Goal: Task Accomplishment & Management: Use online tool/utility

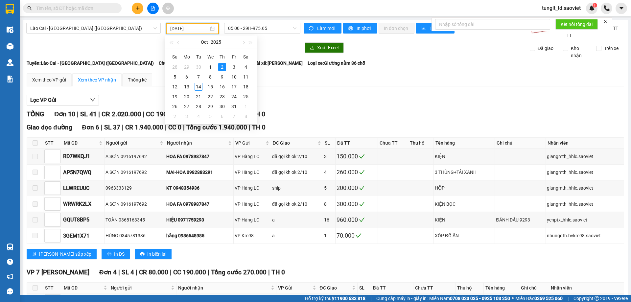
click at [194, 27] on input "[DATE]" at bounding box center [189, 28] width 38 height 7
click at [199, 85] on div "14" at bounding box center [199, 87] width 8 height 8
type input "[DATE]"
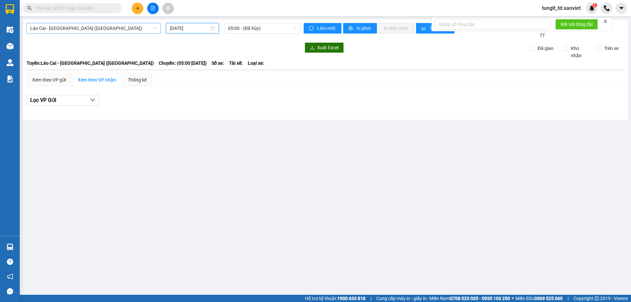
click at [72, 30] on span "Lào Cai - [GEOGRAPHIC_DATA] ([GEOGRAPHIC_DATA])" at bounding box center [93, 28] width 127 height 10
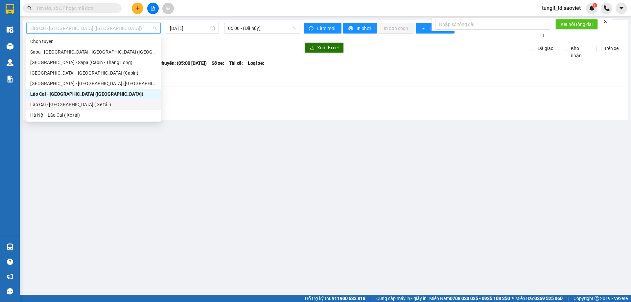
click at [77, 105] on div "Lào Cai - [GEOGRAPHIC_DATA] ( Xe tải )" at bounding box center [93, 104] width 127 height 7
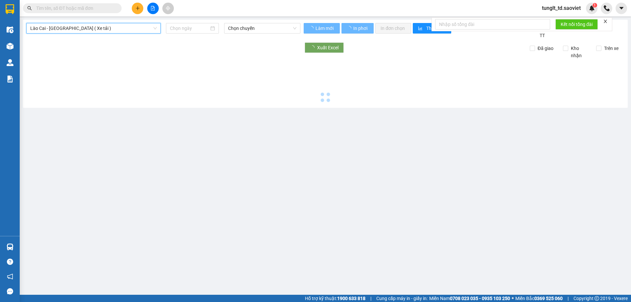
type input "[DATE]"
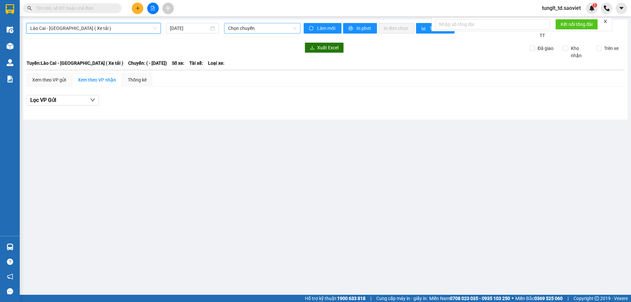
click at [254, 28] on span "Chọn chuyến" at bounding box center [262, 28] width 68 height 10
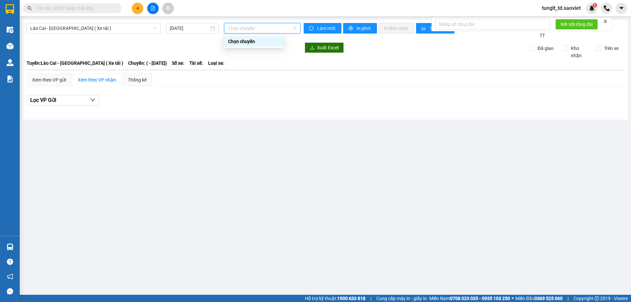
click at [256, 28] on span "Chọn chuyến" at bounding box center [262, 28] width 68 height 10
click at [54, 82] on div "Xem theo VP gửi" at bounding box center [49, 79] width 34 height 7
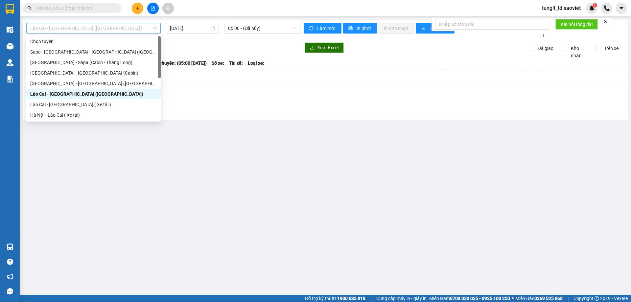
click at [83, 29] on span "Lào Cai - [GEOGRAPHIC_DATA] ([GEOGRAPHIC_DATA])" at bounding box center [93, 28] width 127 height 10
click at [64, 101] on div "Lào Cai - [GEOGRAPHIC_DATA] ( Xe tải )" at bounding box center [93, 104] width 127 height 7
type input "[DATE]"
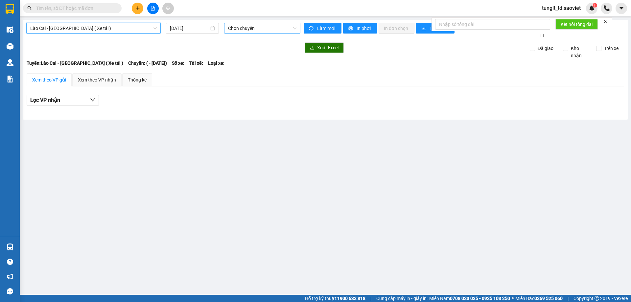
click at [237, 27] on span "Chọn chuyến" at bounding box center [262, 28] width 68 height 10
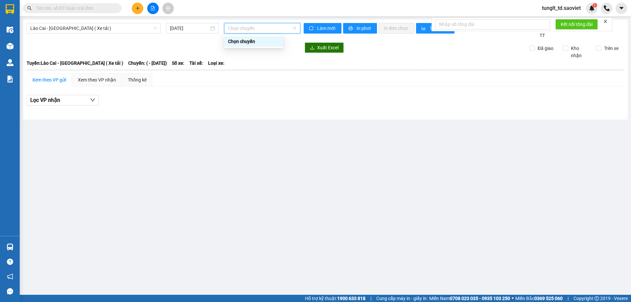
click at [247, 39] on div "Chọn chuyến" at bounding box center [253, 41] width 51 height 7
click at [61, 28] on span "Lào Cai - [GEOGRAPHIC_DATA] ( Xe tải )" at bounding box center [93, 28] width 127 height 10
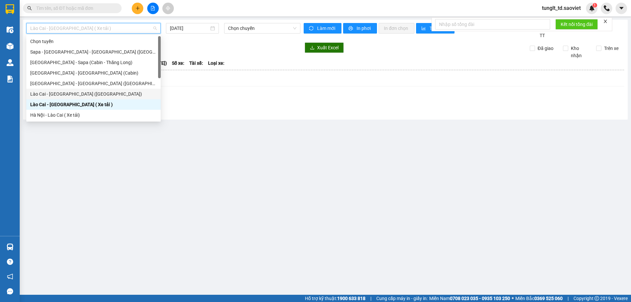
click at [71, 95] on div "Lào Cai - [GEOGRAPHIC_DATA] ([GEOGRAPHIC_DATA])" at bounding box center [93, 93] width 127 height 7
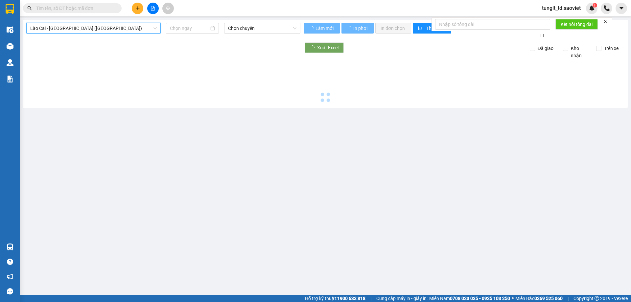
type input "[DATE]"
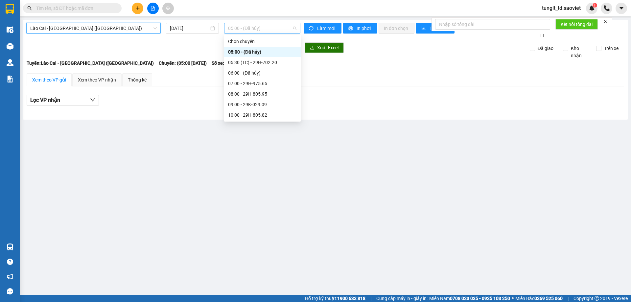
click at [257, 28] on span "05:00 - (Đã hủy)" at bounding box center [262, 28] width 68 height 10
